Goal: Task Accomplishment & Management: Manage account settings

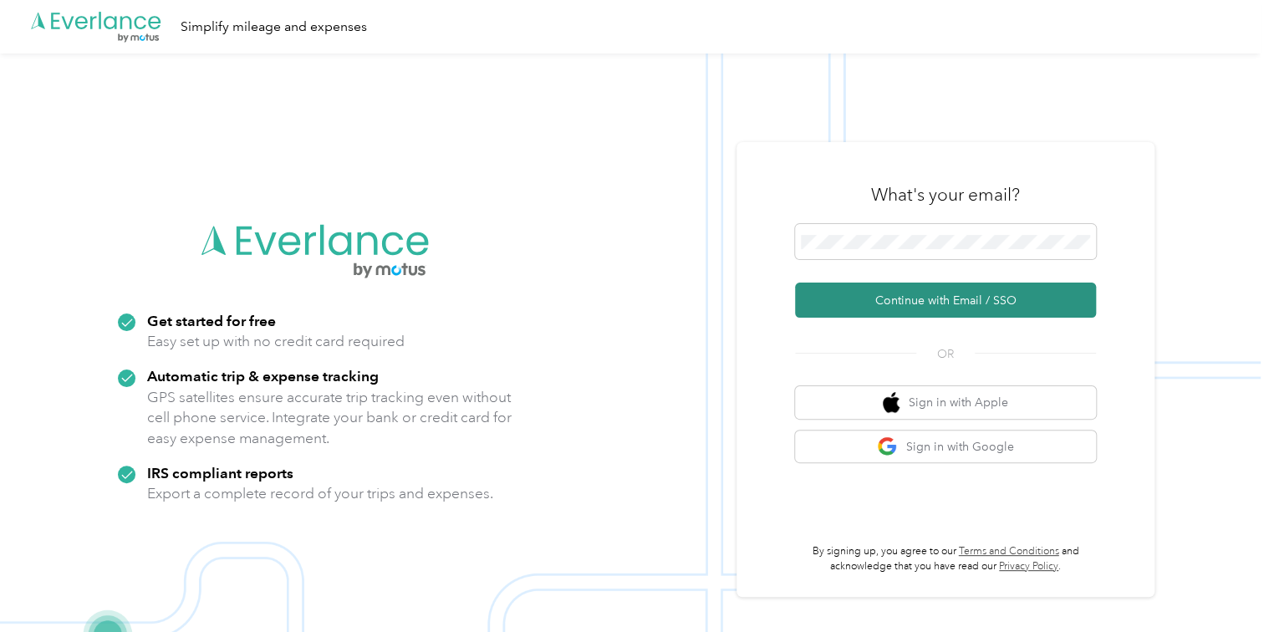
click at [883, 298] on button "Continue with Email / SSO" at bounding box center [945, 300] width 301 height 35
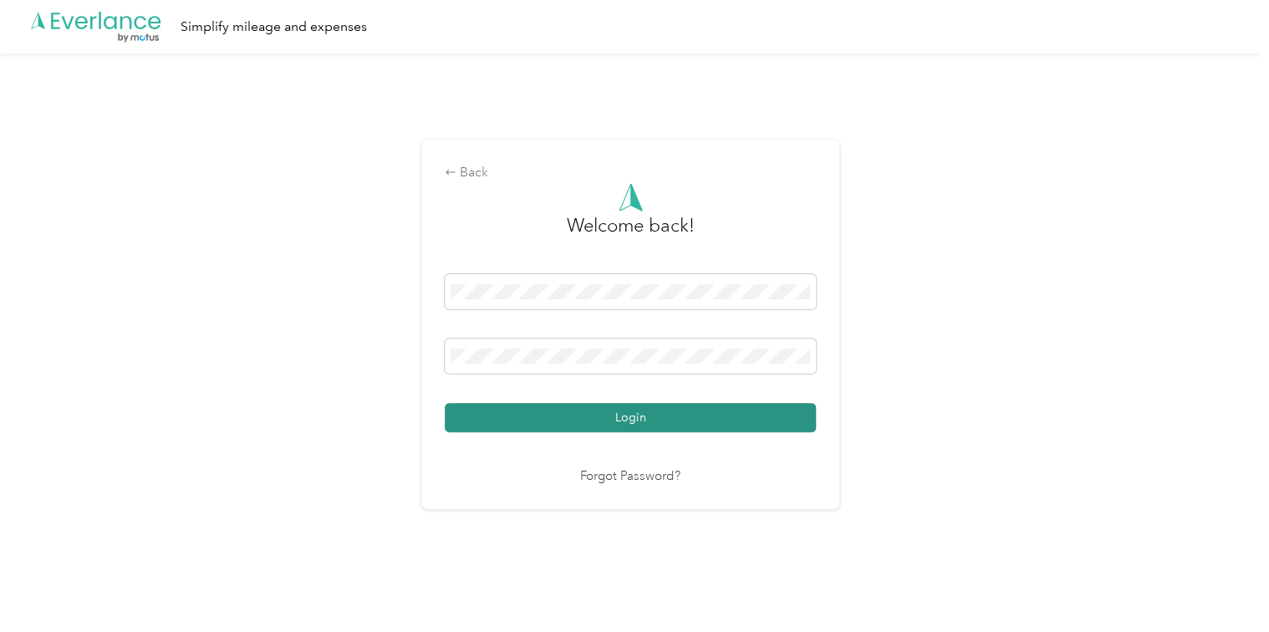
click at [579, 411] on button "Login" at bounding box center [630, 417] width 371 height 29
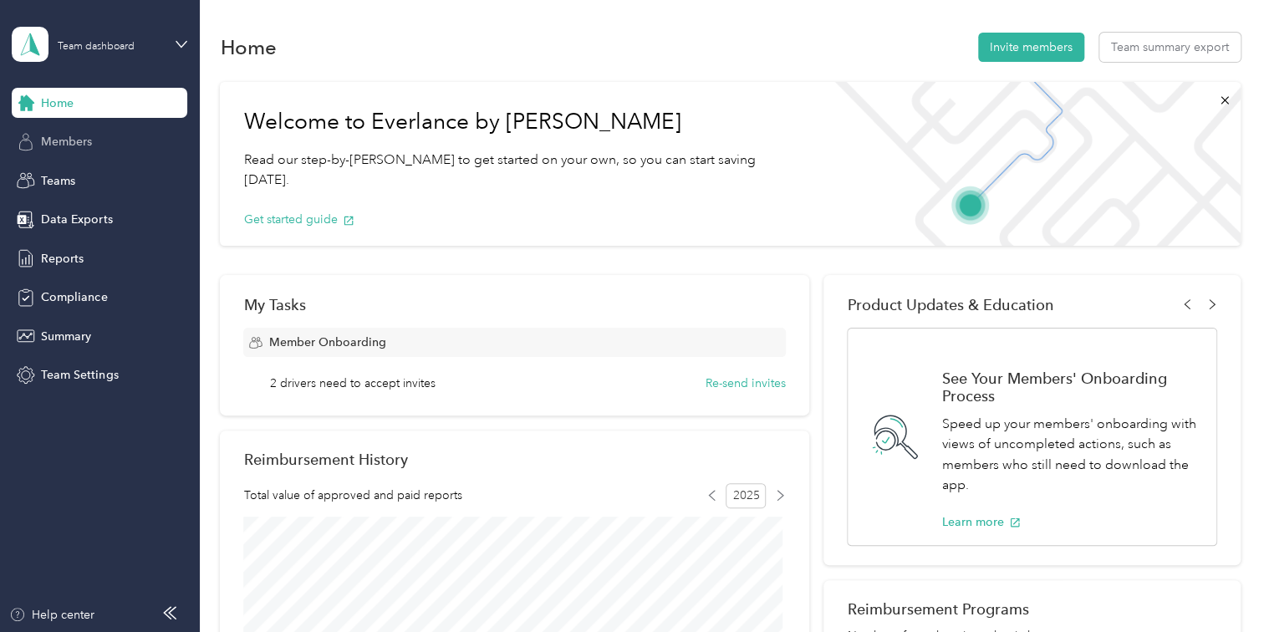
click at [79, 137] on span "Members" at bounding box center [66, 142] width 51 height 18
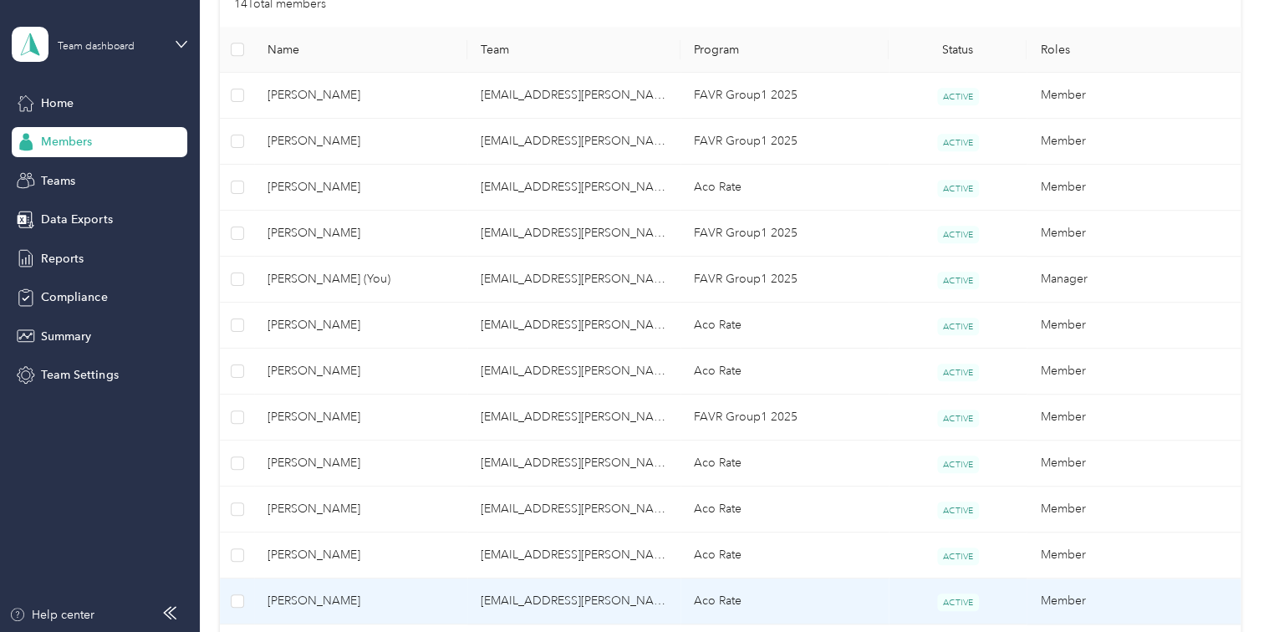
scroll to position [334, 0]
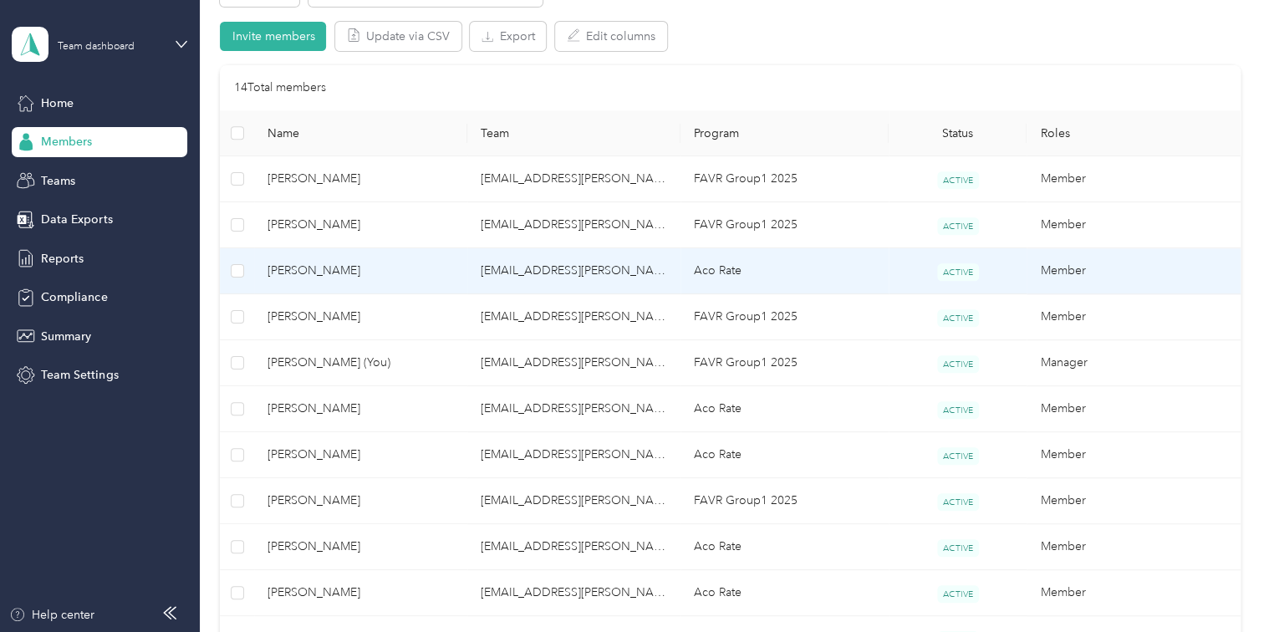
click at [710, 273] on td "Aco Rate" at bounding box center [785, 271] width 208 height 46
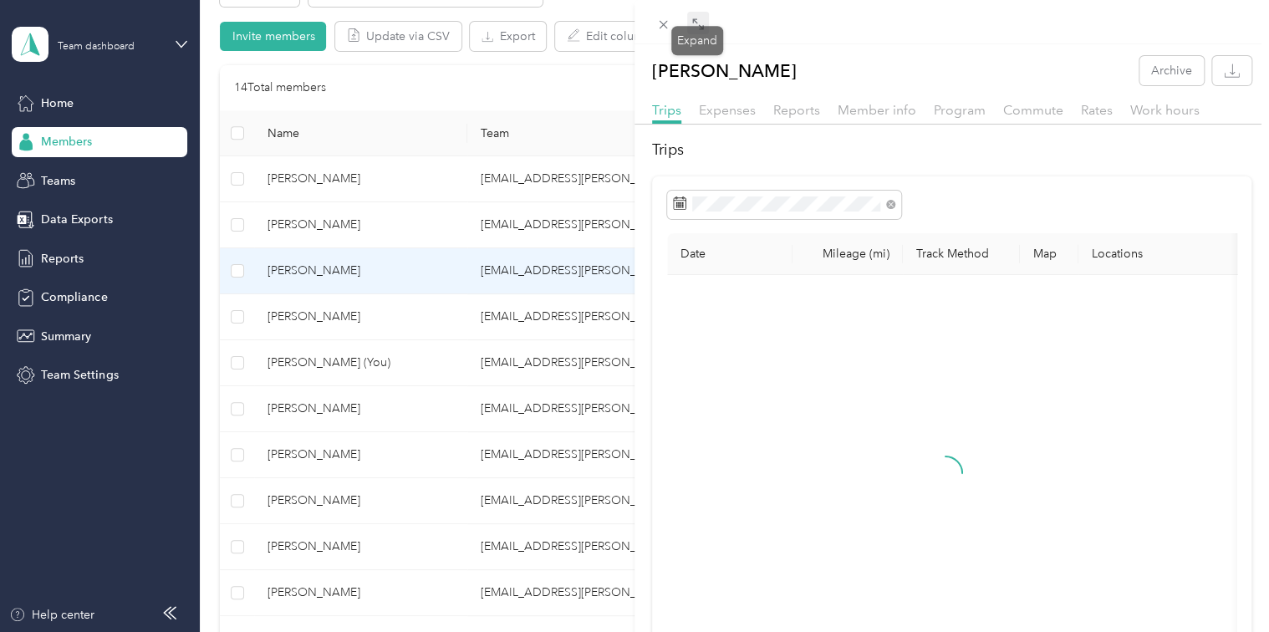
click at [699, 30] on icon at bounding box center [697, 24] width 13 height 13
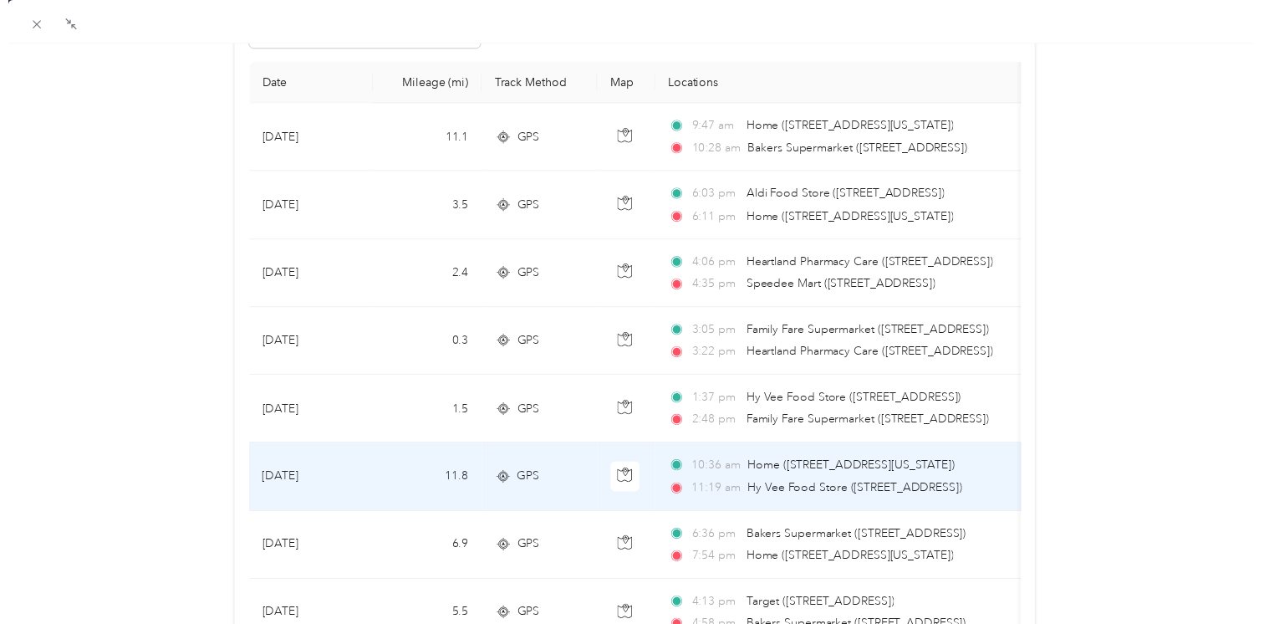
scroll to position [167, 0]
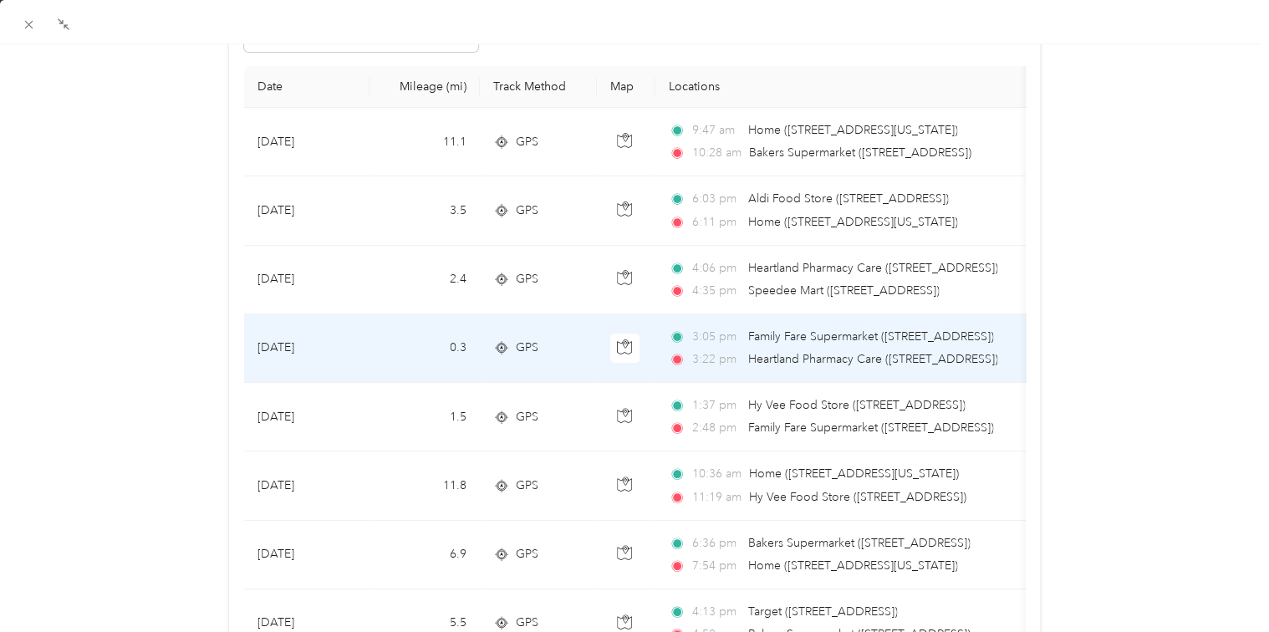
click at [819, 345] on div "3:05 pm Family Fare Supermarket ([STREET_ADDRESS]) 3:22 pm Heartland Pharmacy C…" at bounding box center [844, 348] width 351 height 41
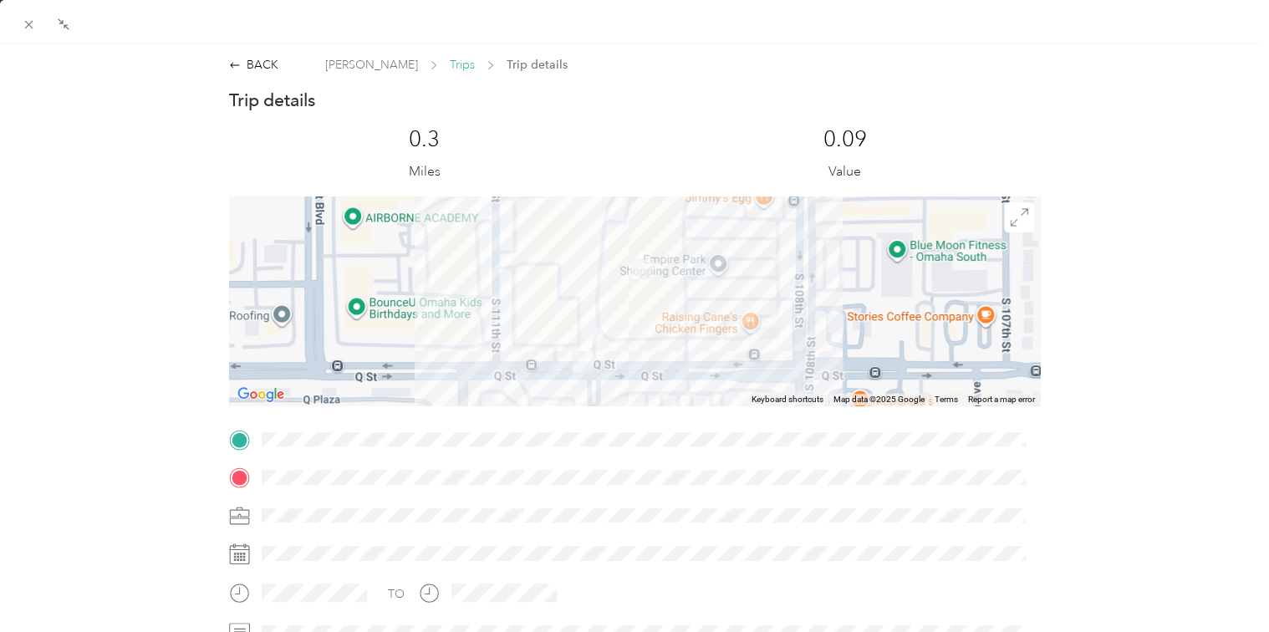
click at [450, 66] on span "Trips" at bounding box center [462, 65] width 25 height 18
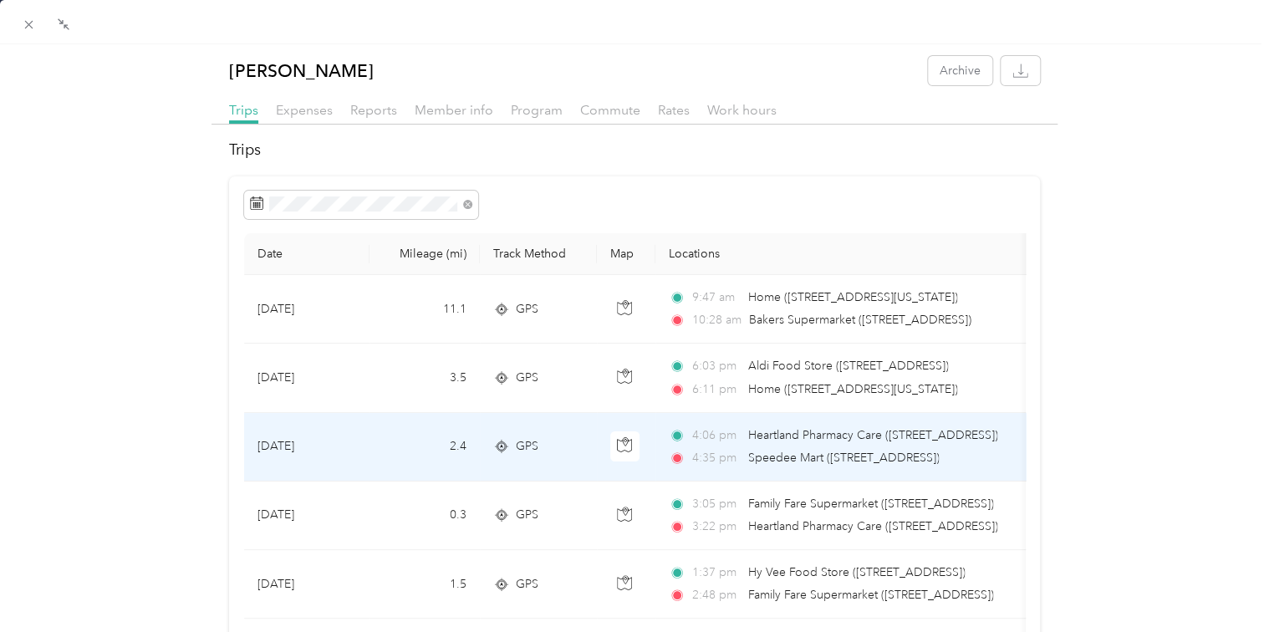
scroll to position [167, 0]
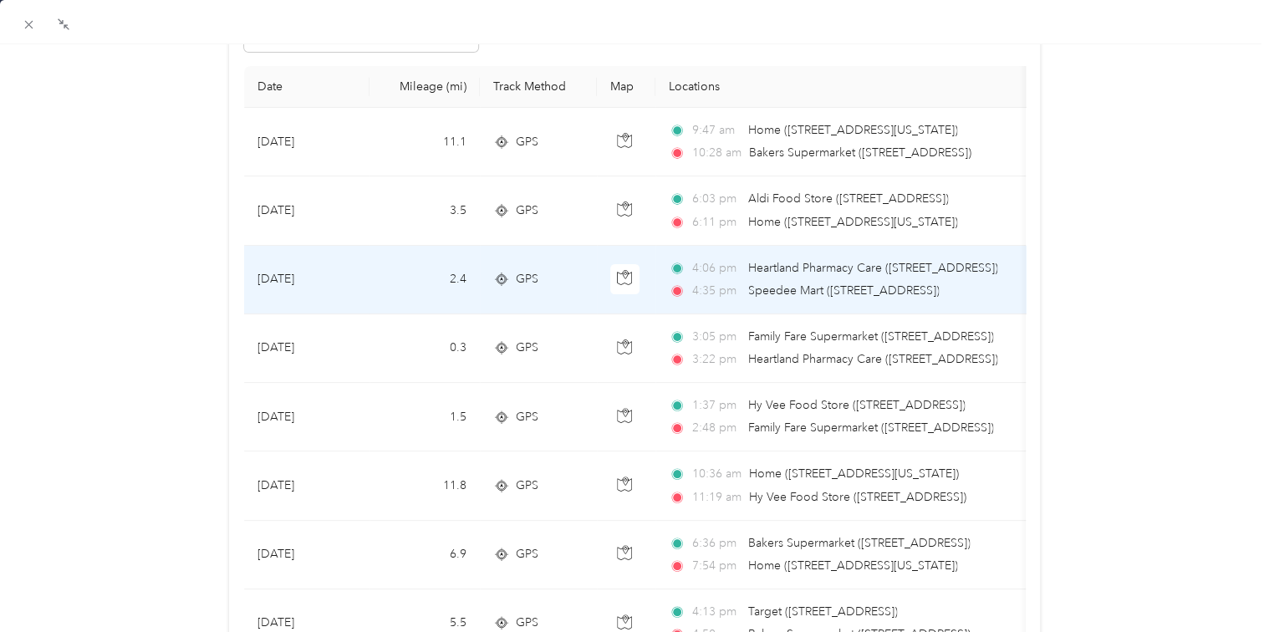
click at [853, 274] on span "Heartland Pharmacy Care ([STREET_ADDRESS])" at bounding box center [873, 268] width 250 height 14
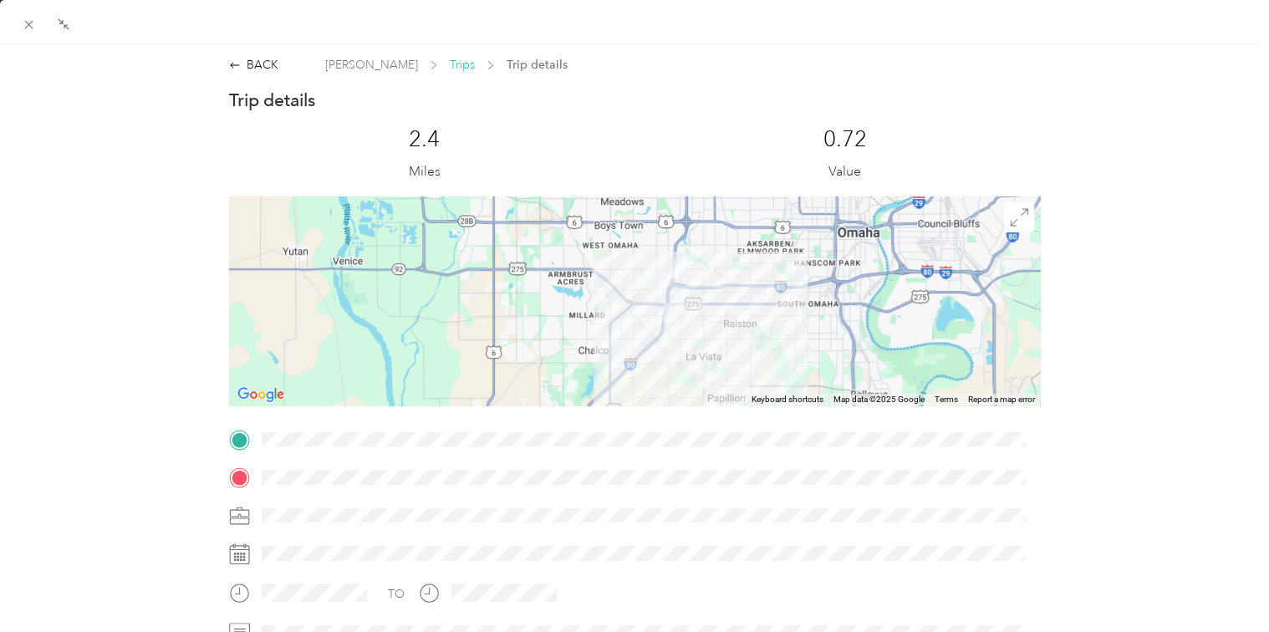
click at [450, 63] on span "Trips" at bounding box center [462, 65] width 25 height 18
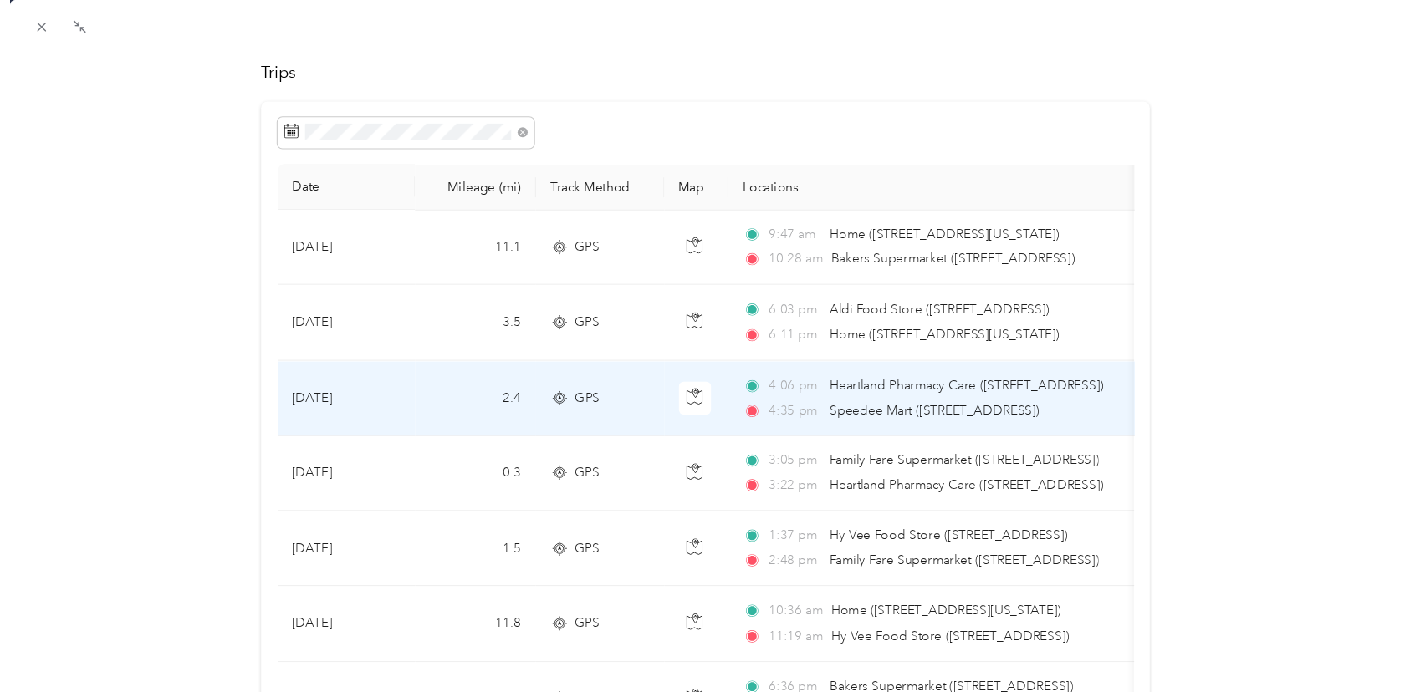
scroll to position [167, 0]
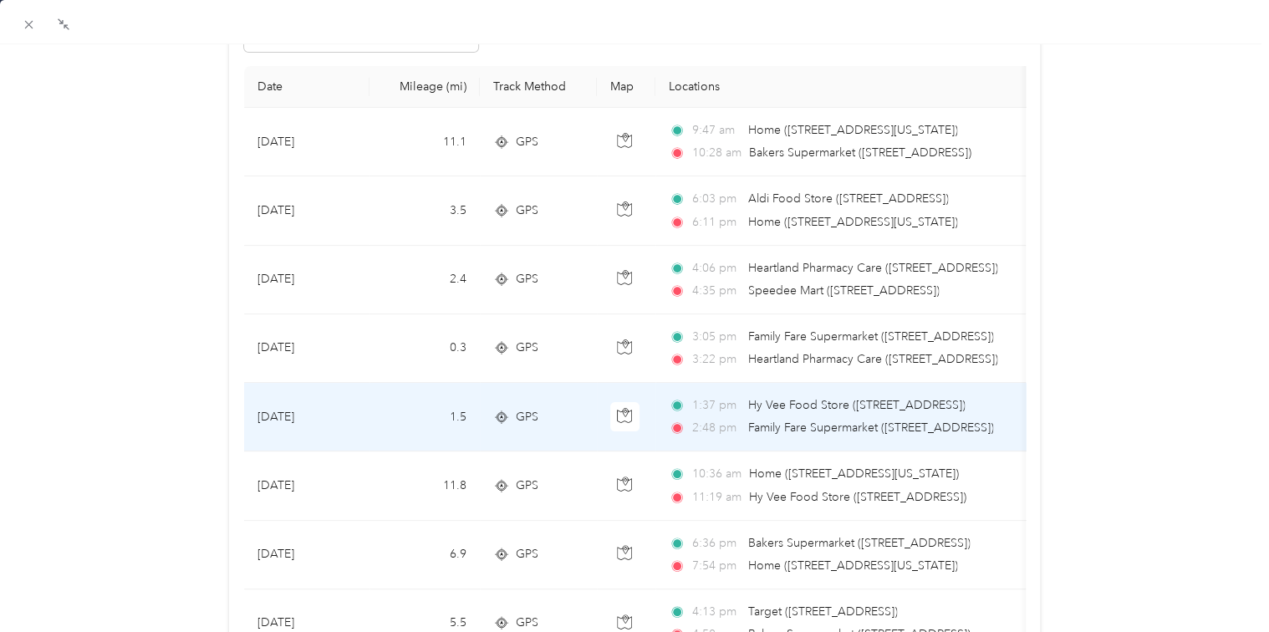
click at [839, 430] on span "Family Fare Supermarket ([STREET_ADDRESS])" at bounding box center [871, 428] width 246 height 14
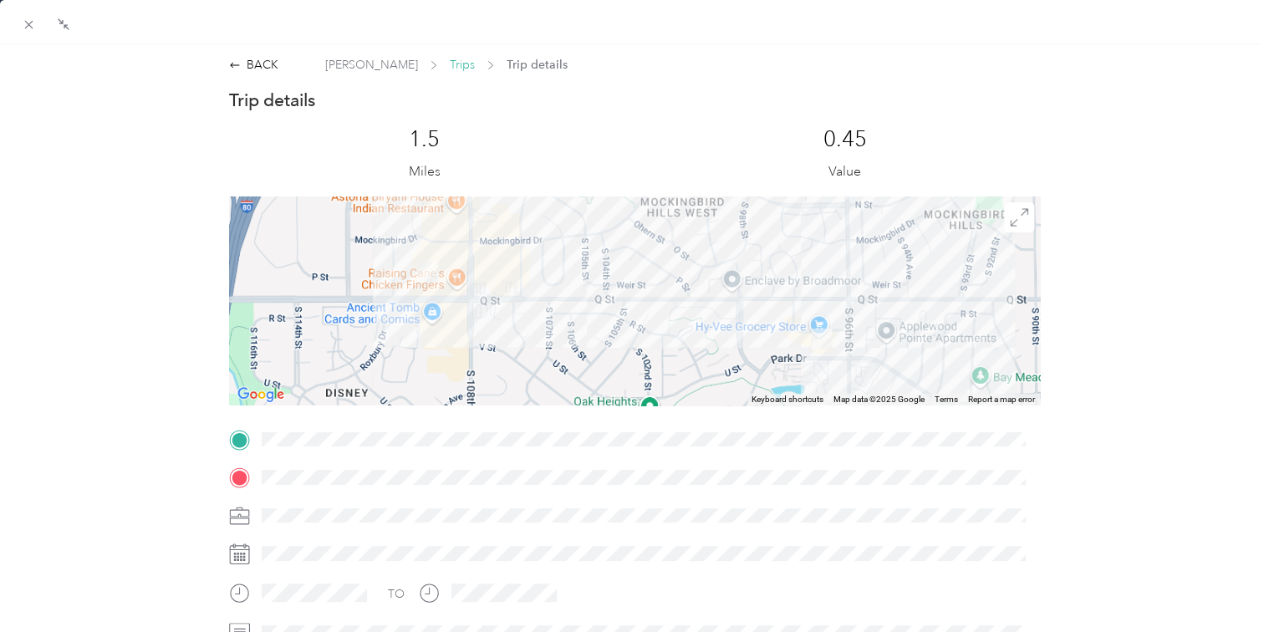
click at [450, 63] on span "Trips" at bounding box center [462, 65] width 25 height 18
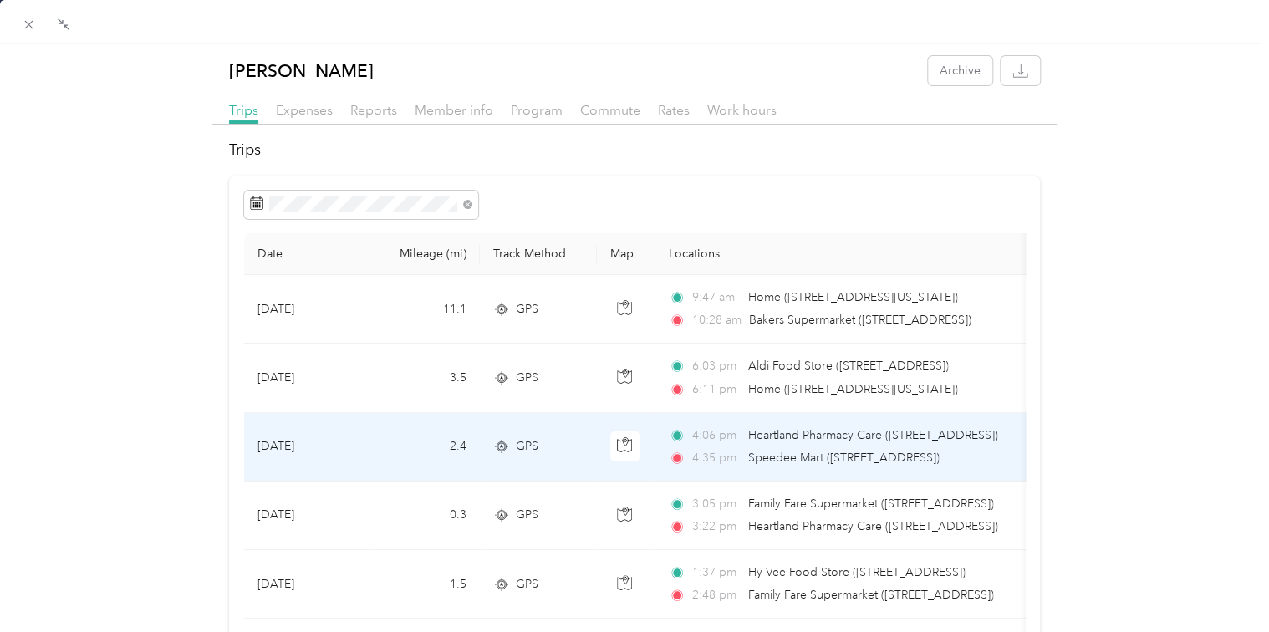
scroll to position [84, 0]
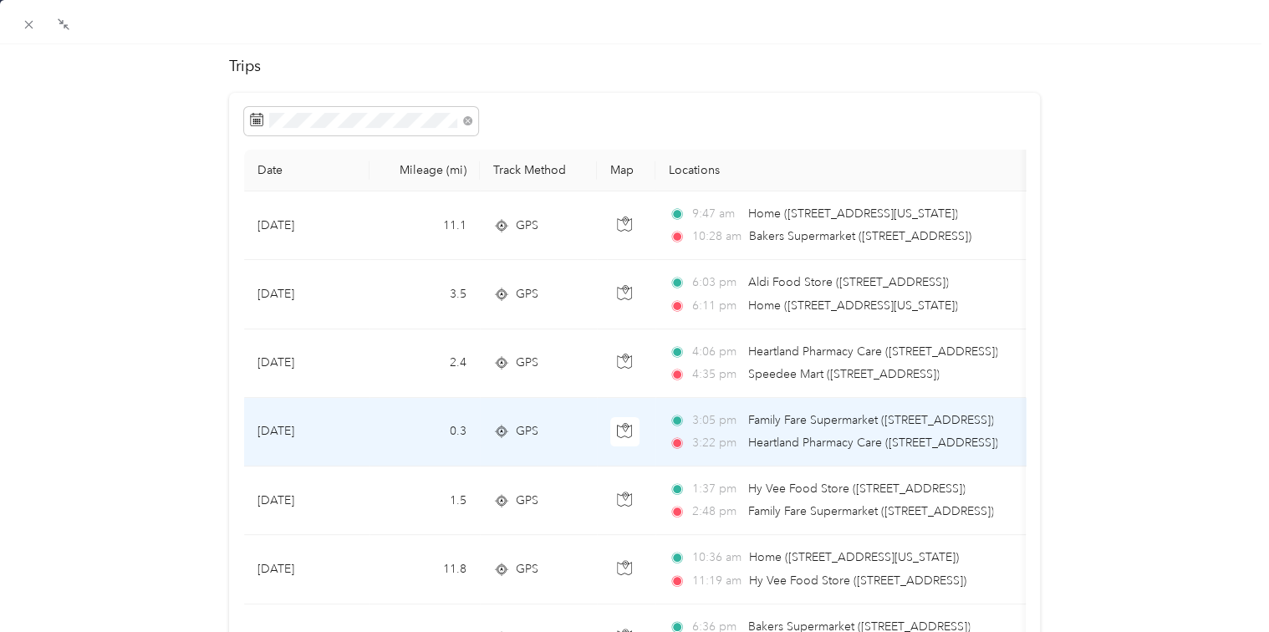
click at [852, 451] on span "Heartland Pharmacy Care ([STREET_ADDRESS])" at bounding box center [873, 443] width 250 height 18
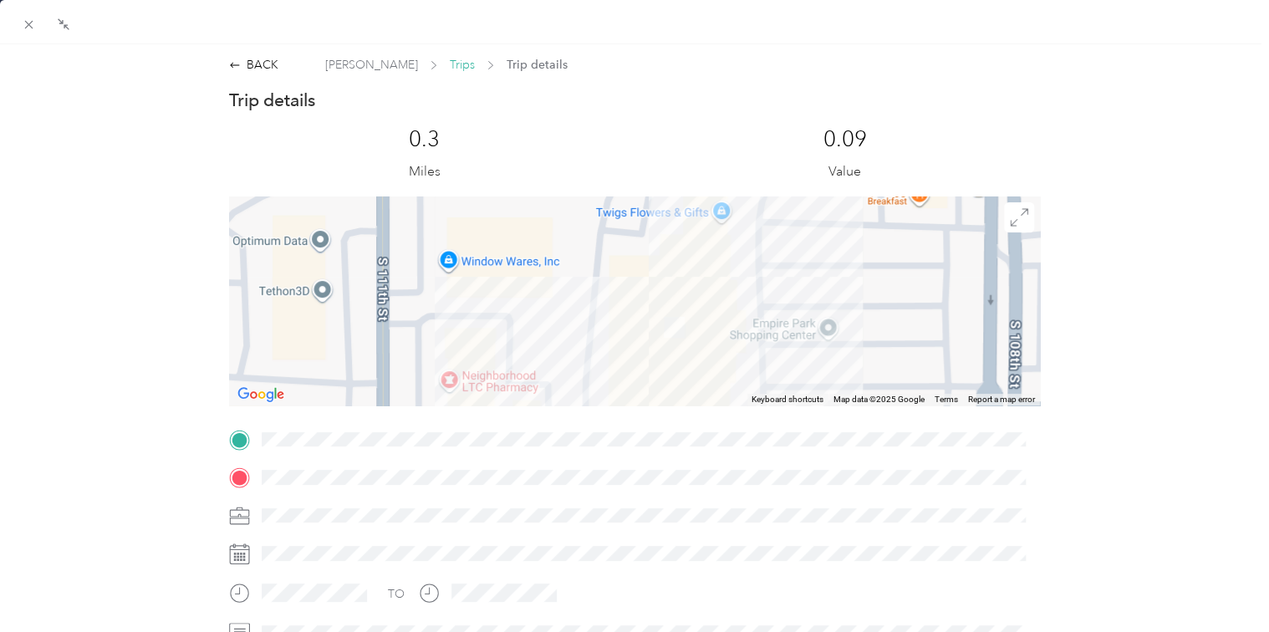
click at [450, 64] on span "Trips" at bounding box center [462, 65] width 25 height 18
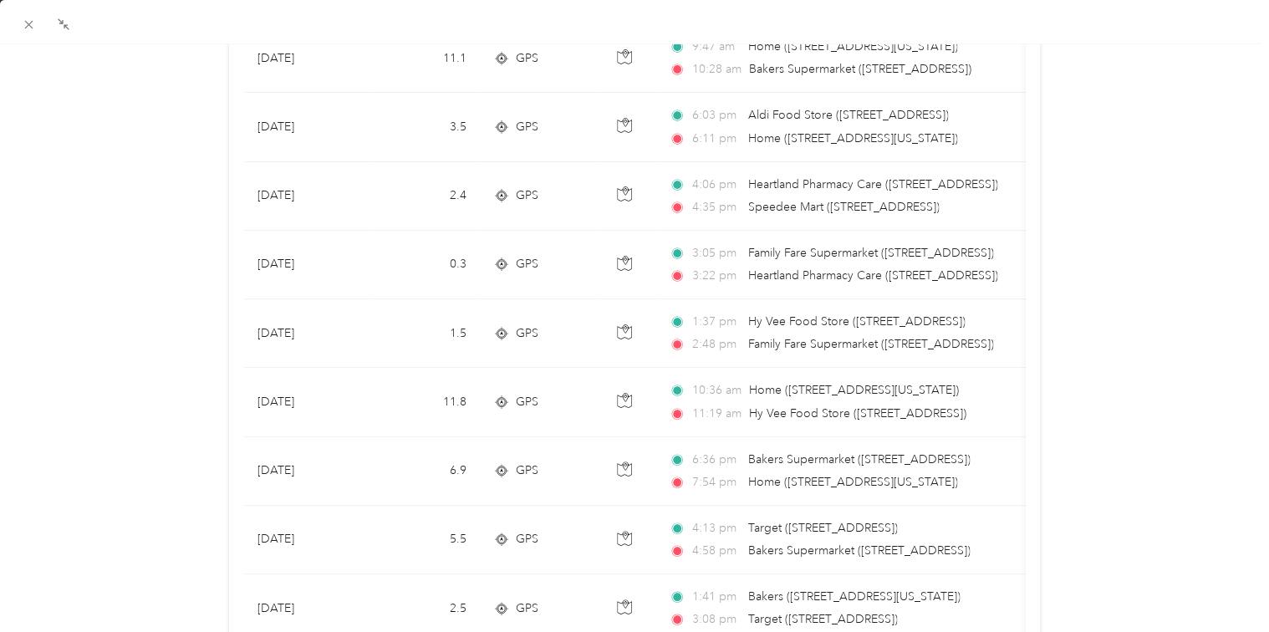
scroll to position [167, 0]
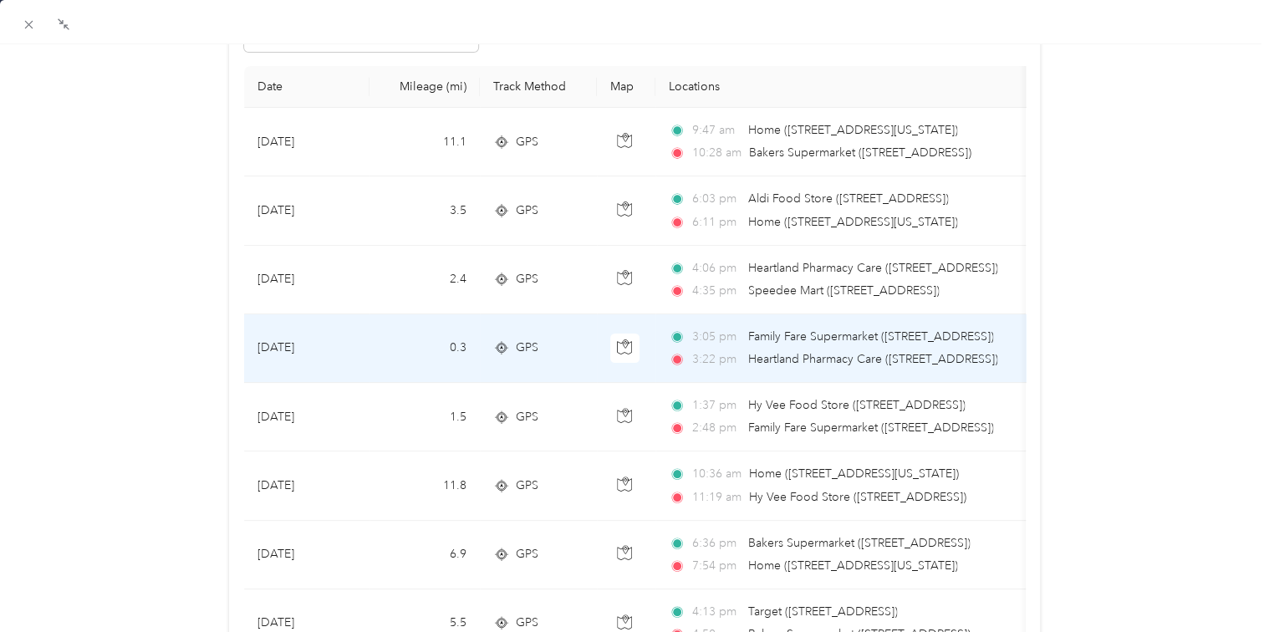
click at [892, 361] on span "Heartland Pharmacy Care ([STREET_ADDRESS])" at bounding box center [873, 359] width 250 height 14
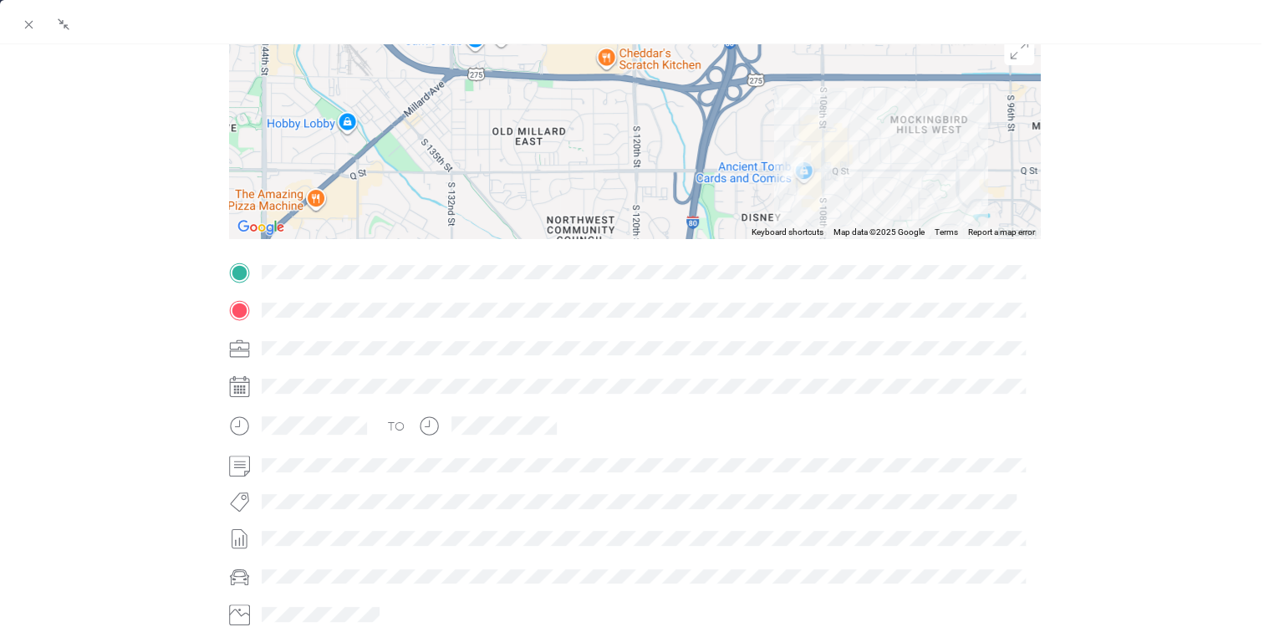
drag, startPoint x: 860, startPoint y: 100, endPoint x: 842, endPoint y: 154, distance: 56.3
click at [842, 154] on div at bounding box center [634, 133] width 811 height 209
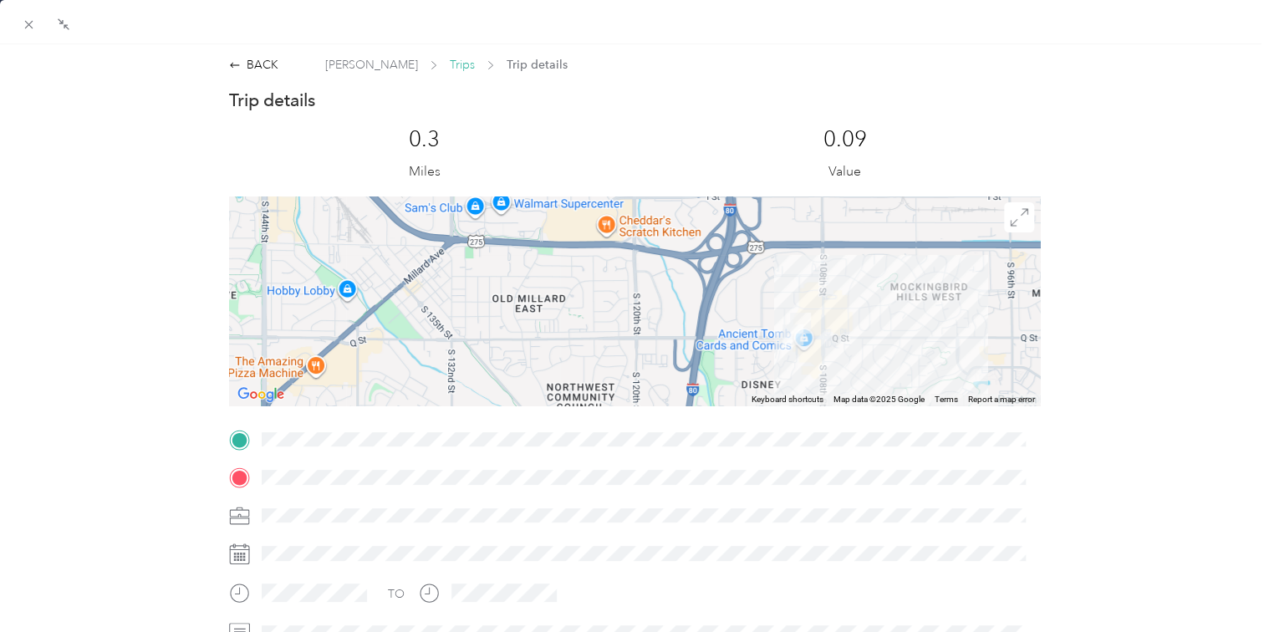
click at [450, 67] on span "Trips" at bounding box center [462, 65] width 25 height 18
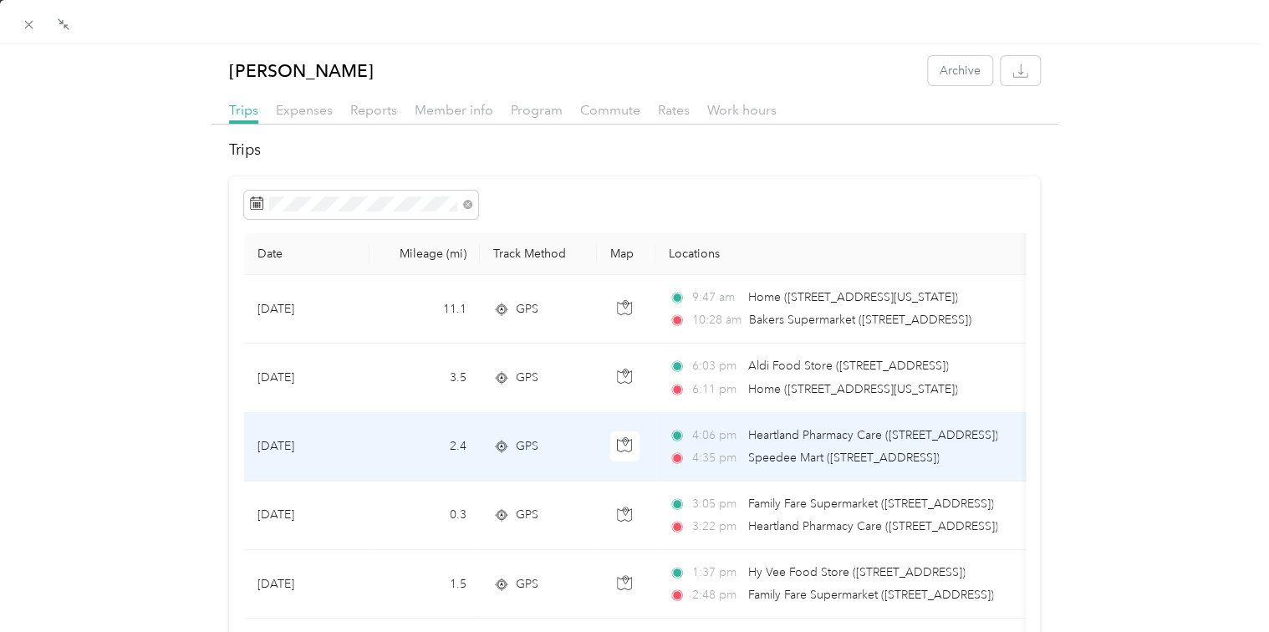
click at [835, 441] on span "Heartland Pharmacy Care ([STREET_ADDRESS])" at bounding box center [873, 435] width 250 height 14
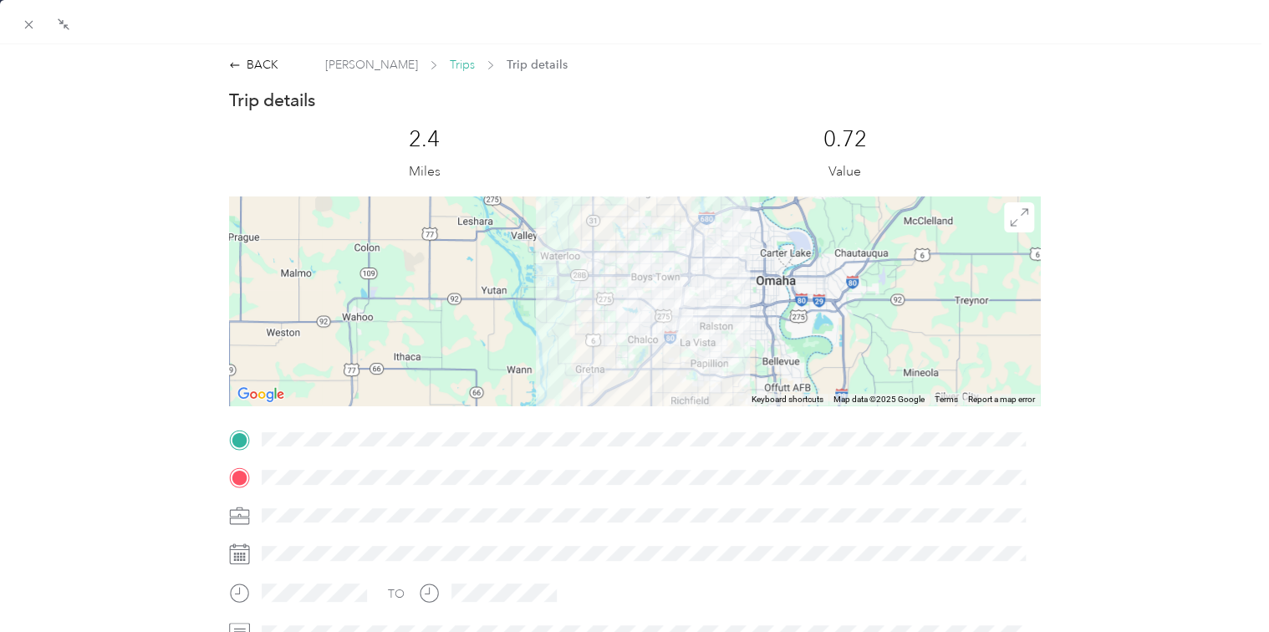
click at [450, 64] on span "Trips" at bounding box center [462, 65] width 25 height 18
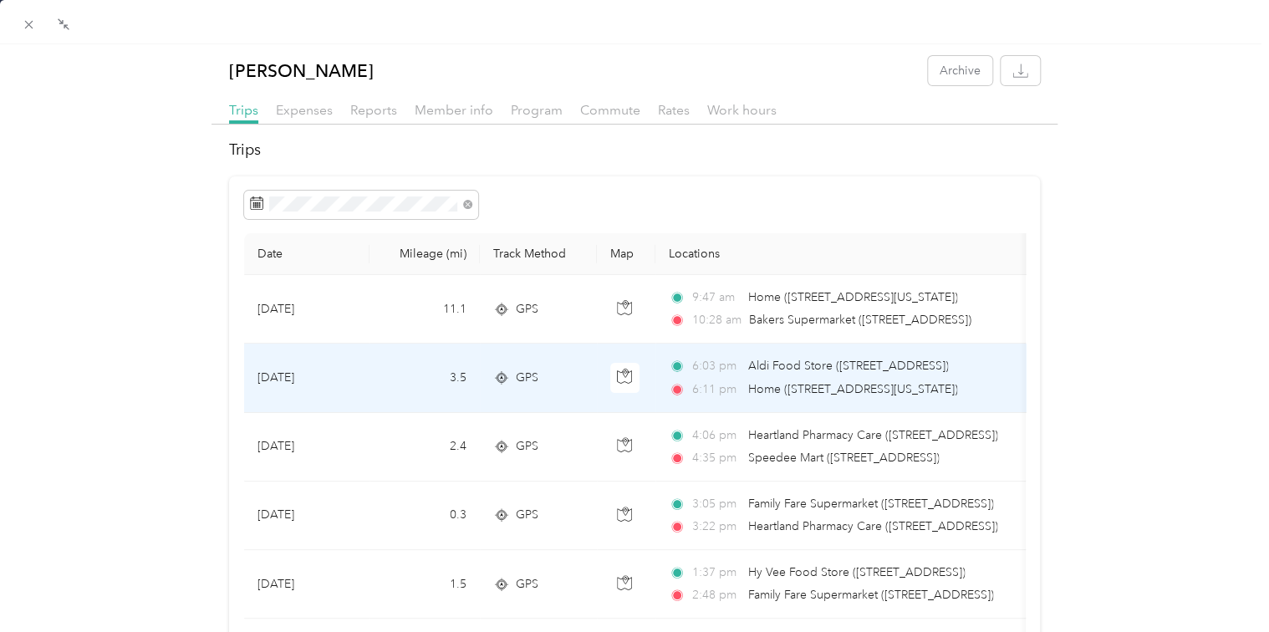
click at [861, 380] on span "Home ([STREET_ADDRESS][US_STATE])" at bounding box center [853, 389] width 210 height 18
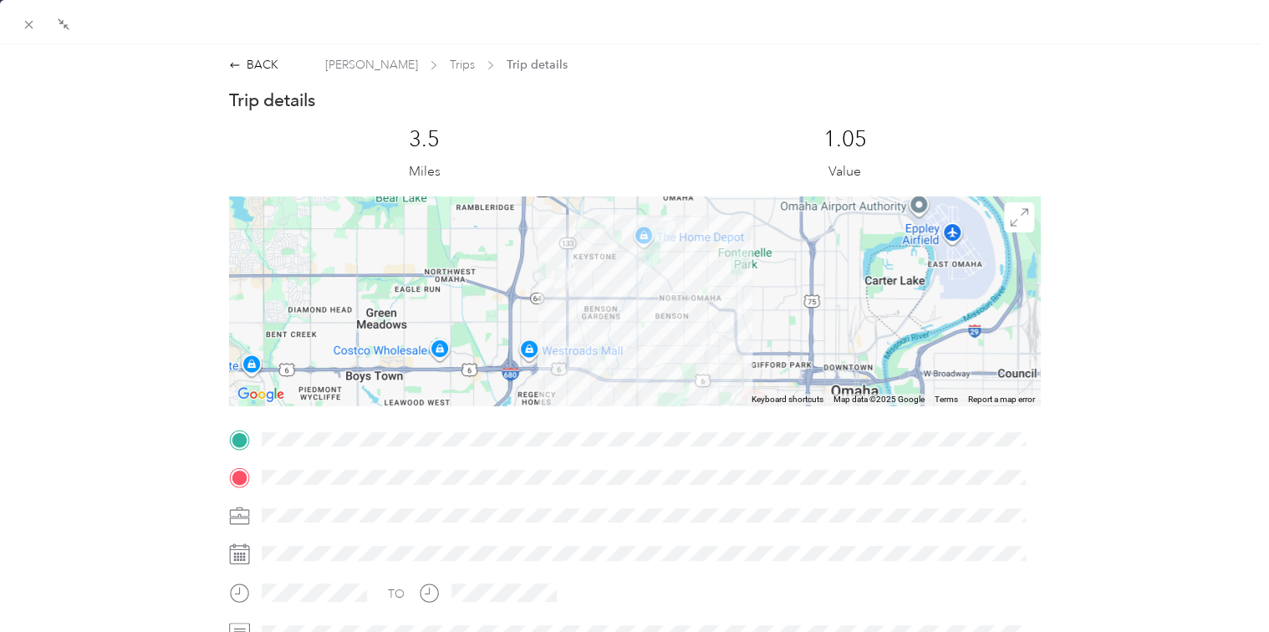
drag, startPoint x: 756, startPoint y: 265, endPoint x: 704, endPoint y: 281, distance: 54.2
click at [704, 281] on div at bounding box center [634, 300] width 811 height 209
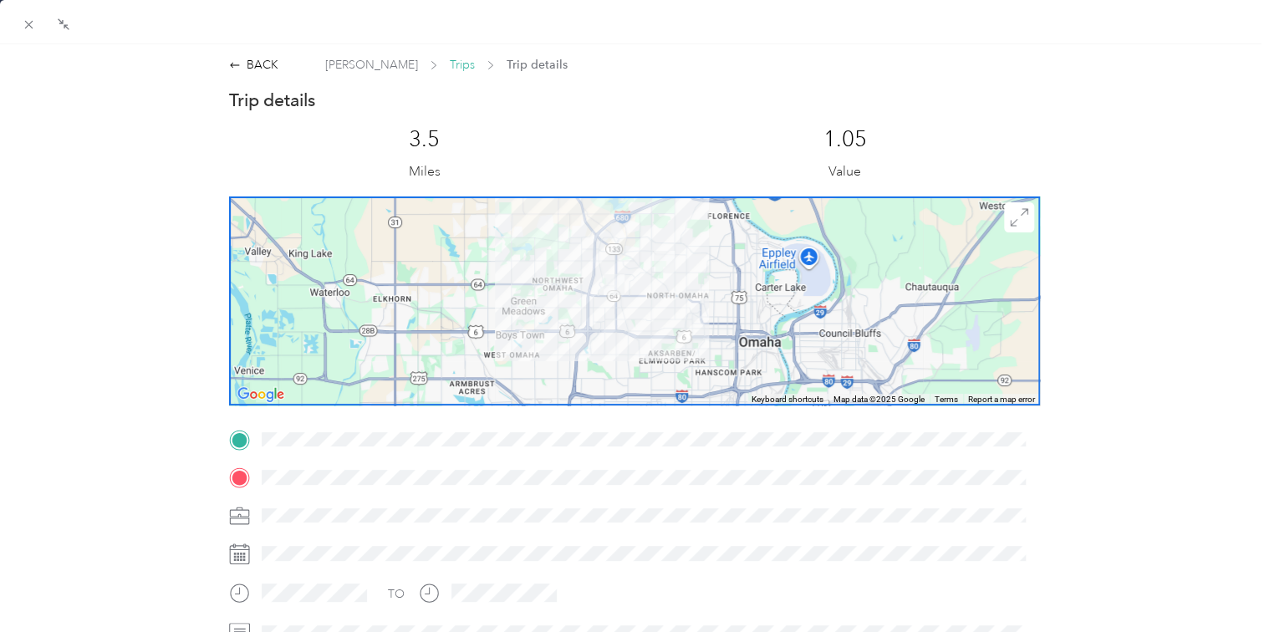
click at [450, 67] on span "Trips" at bounding box center [462, 65] width 25 height 18
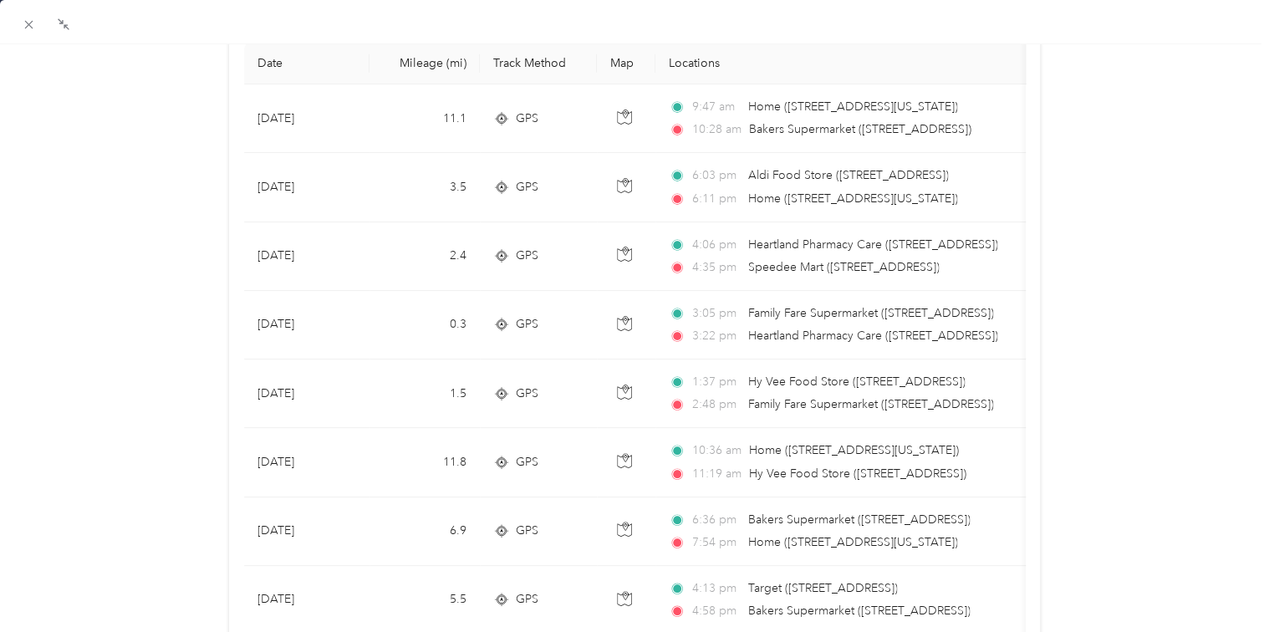
scroll to position [167, 0]
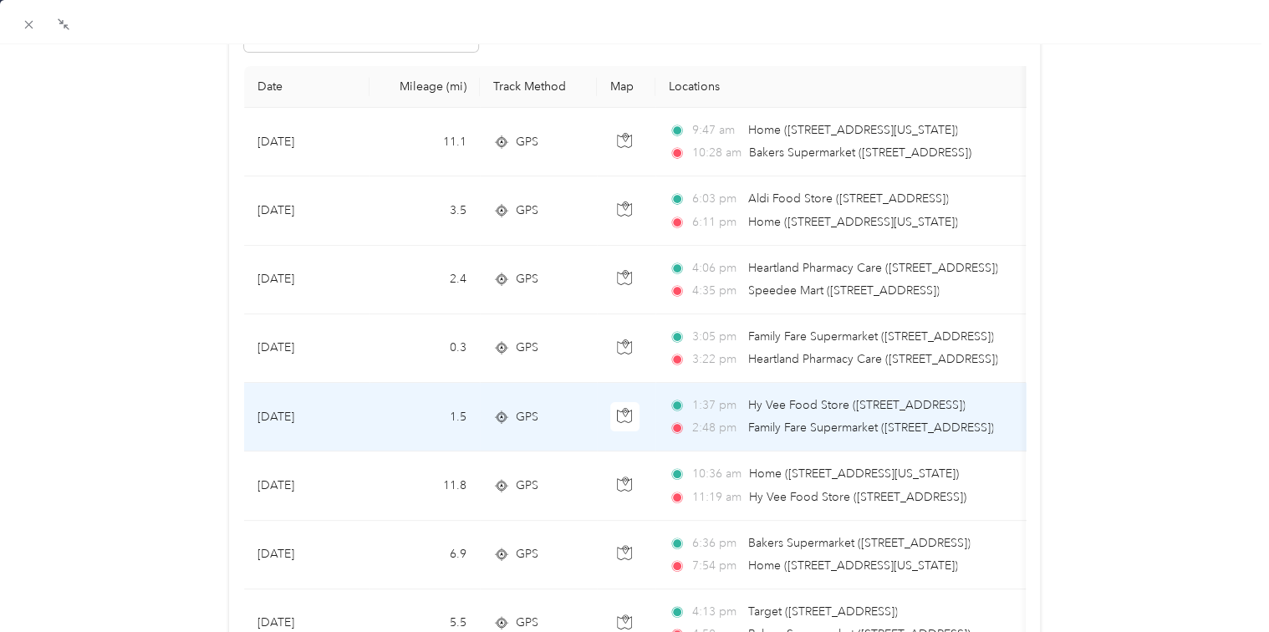
click at [910, 421] on span "Family Fare Supermarket ([STREET_ADDRESS])" at bounding box center [871, 428] width 246 height 14
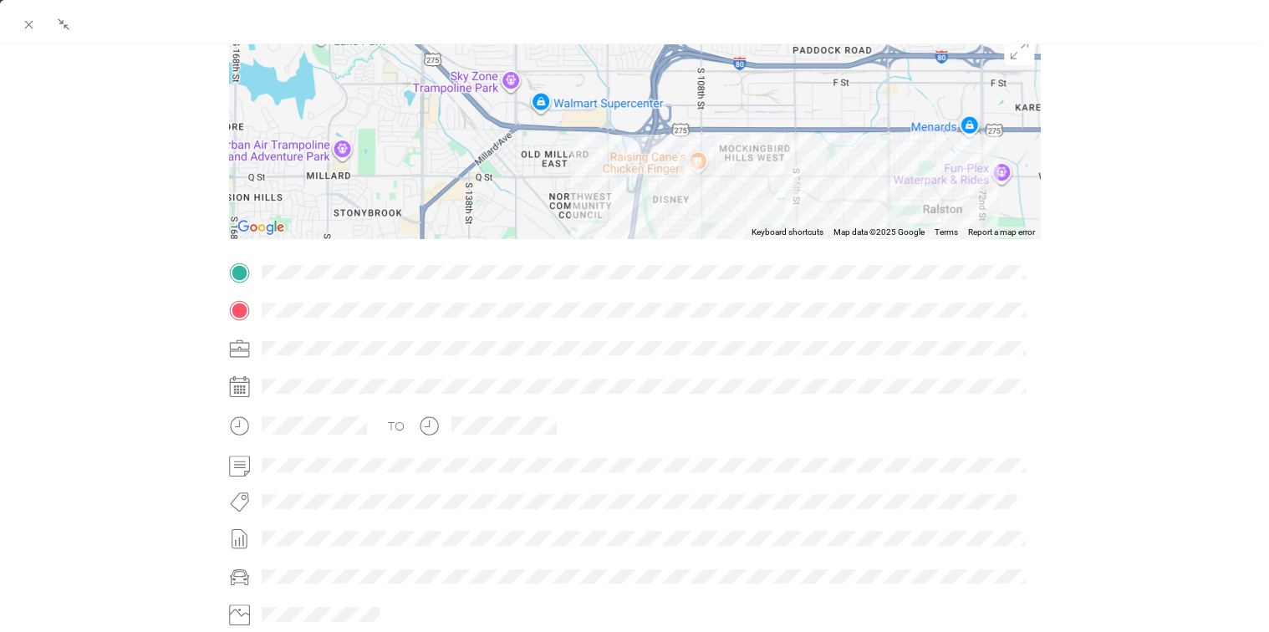
drag, startPoint x: 875, startPoint y: 120, endPoint x: 809, endPoint y: 161, distance: 77.0
click at [809, 161] on div at bounding box center [634, 133] width 811 height 209
